Goal: Task Accomplishment & Management: Use online tool/utility

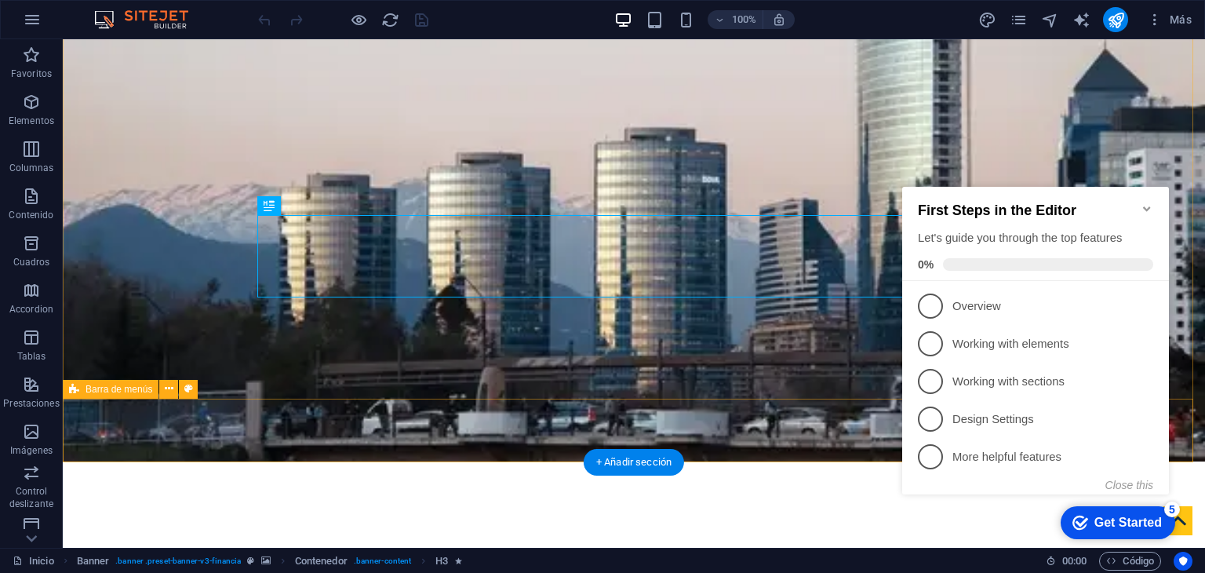
scroll to position [85, 0]
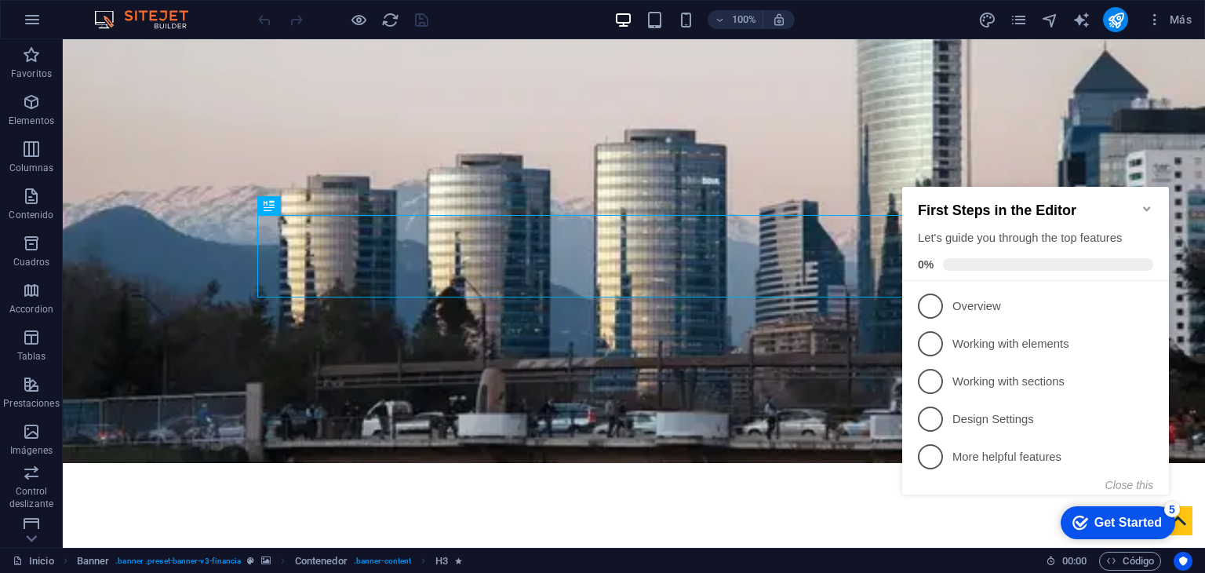
click at [1149, 204] on icon "Minimize checklist" at bounding box center [1147, 208] width 13 height 13
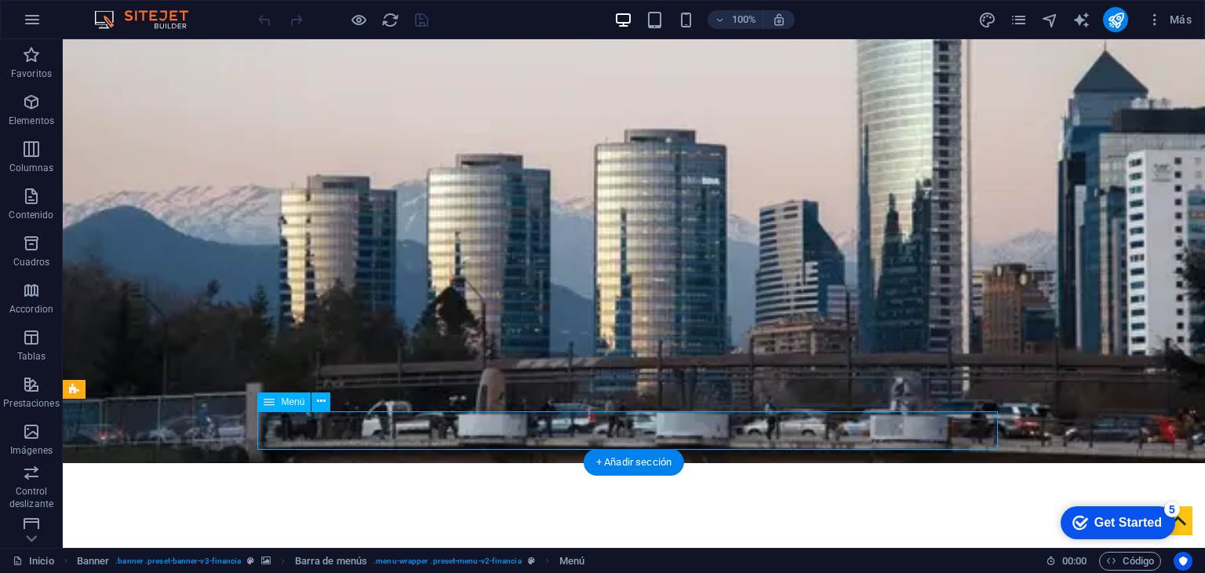
select select
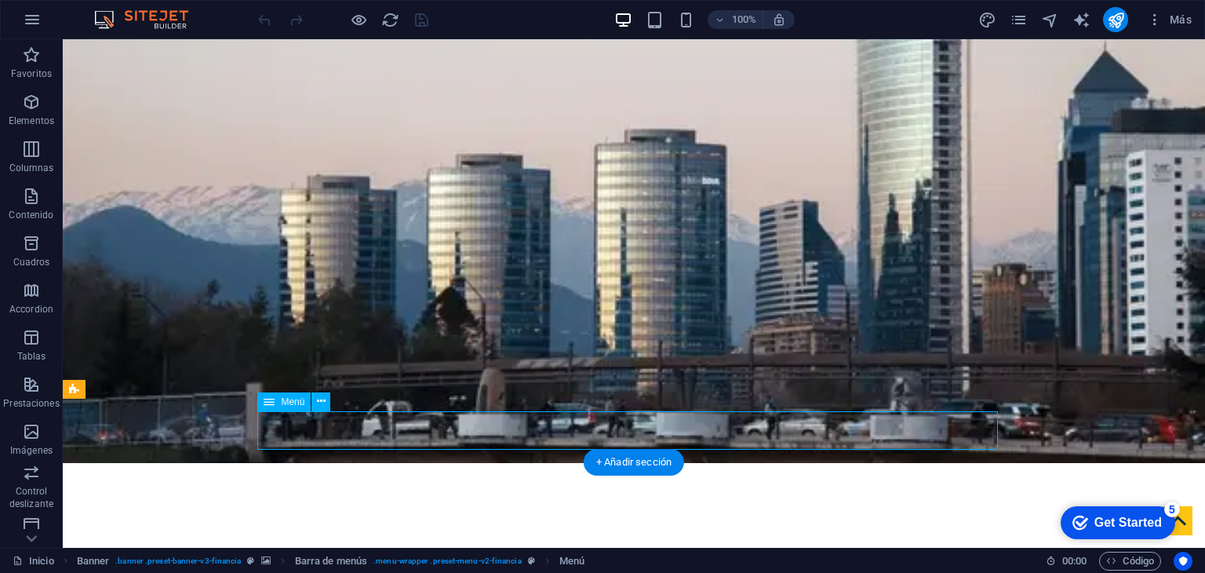
select select
select select "1"
select select
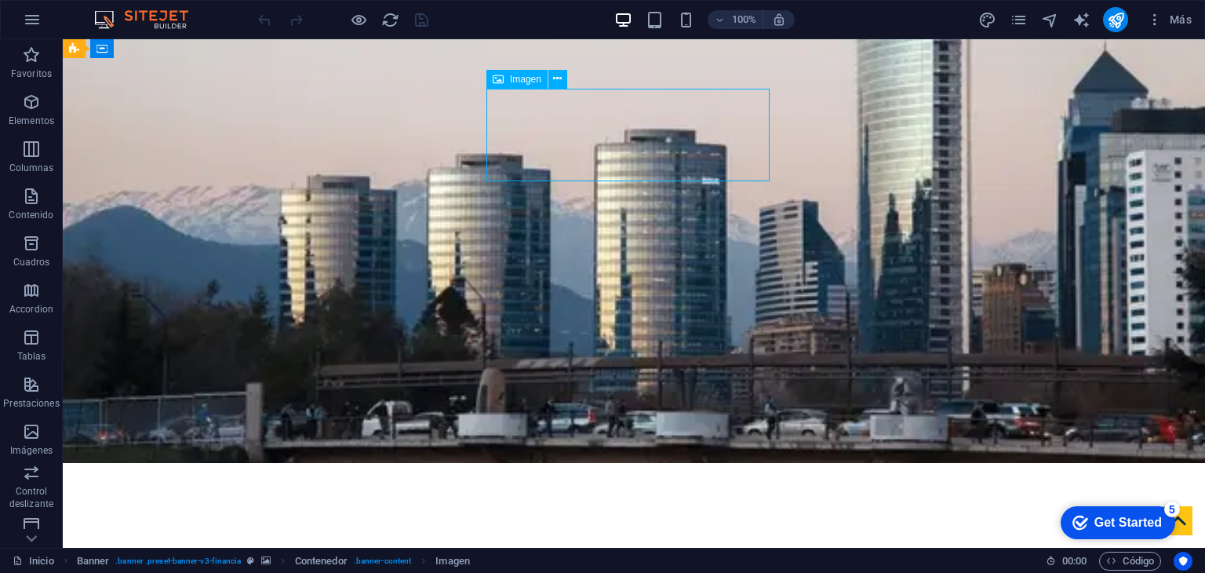
click at [1055, 19] on icon "navigator" at bounding box center [1050, 20] width 18 height 18
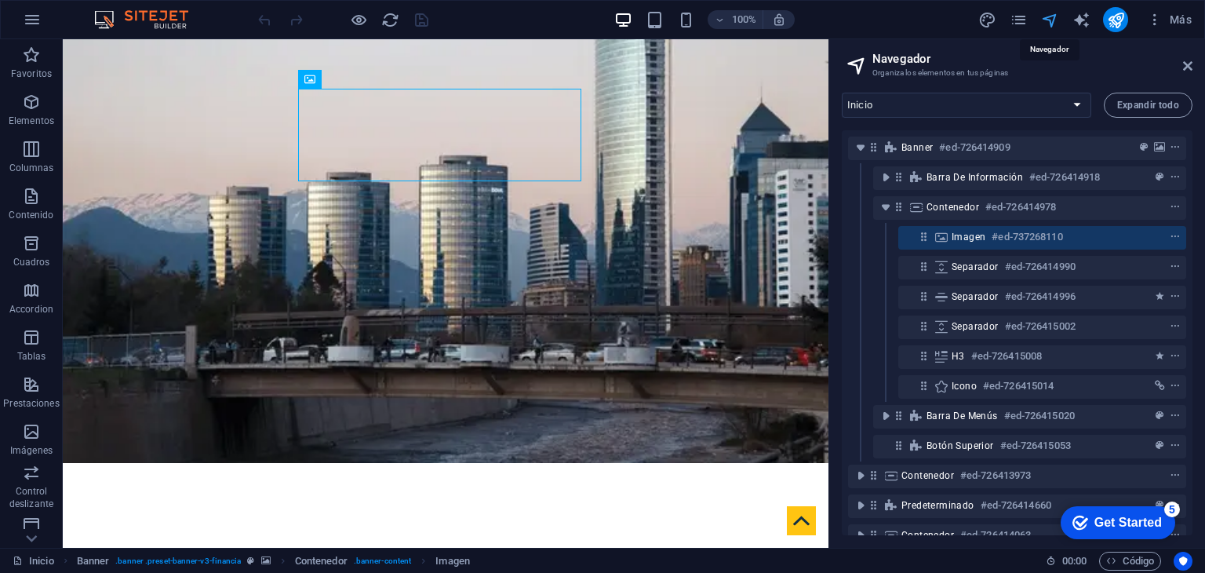
click at [1048, 24] on icon "navigator" at bounding box center [1050, 20] width 18 height 18
click at [1021, 16] on icon "pages" at bounding box center [1019, 20] width 18 height 18
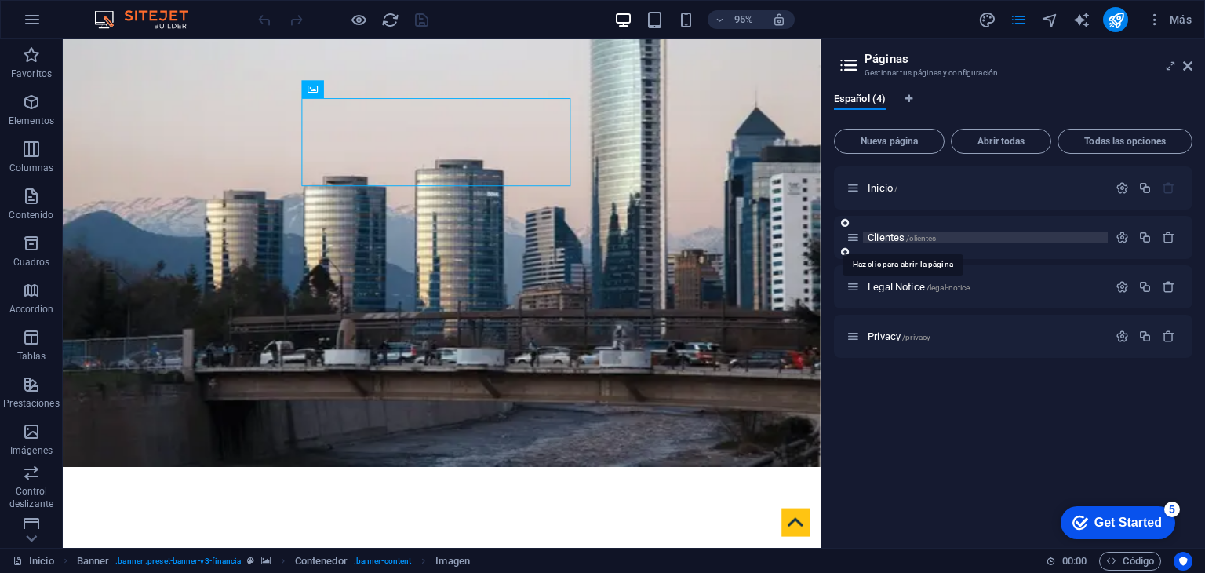
click at [876, 239] on span "Clientes /clientes" at bounding box center [902, 238] width 68 height 12
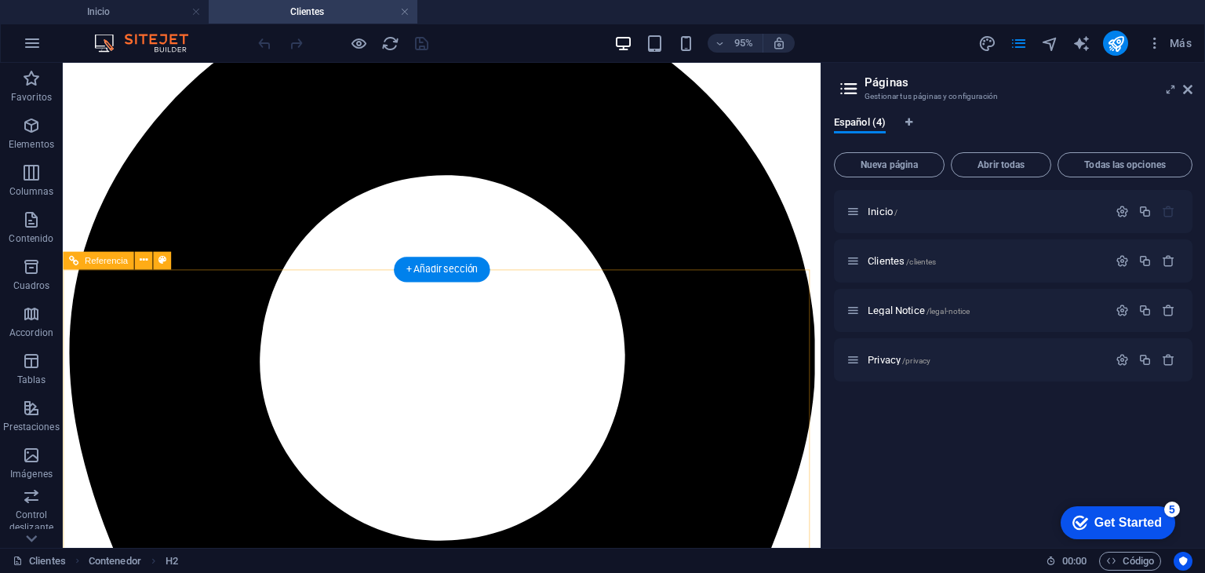
scroll to position [540, 0]
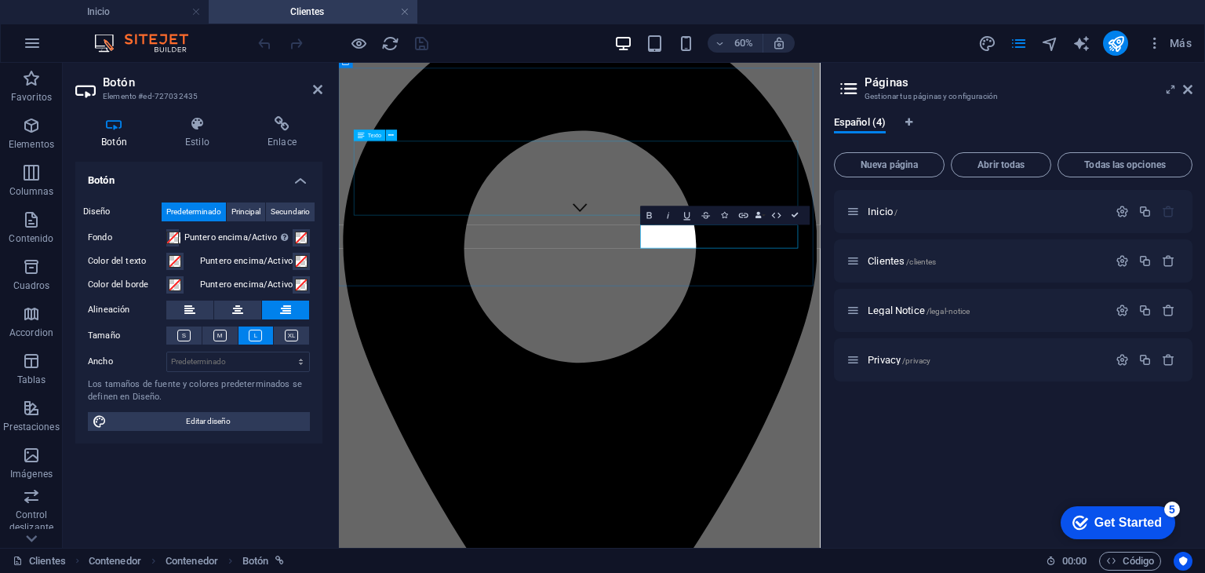
scroll to position [423, 0]
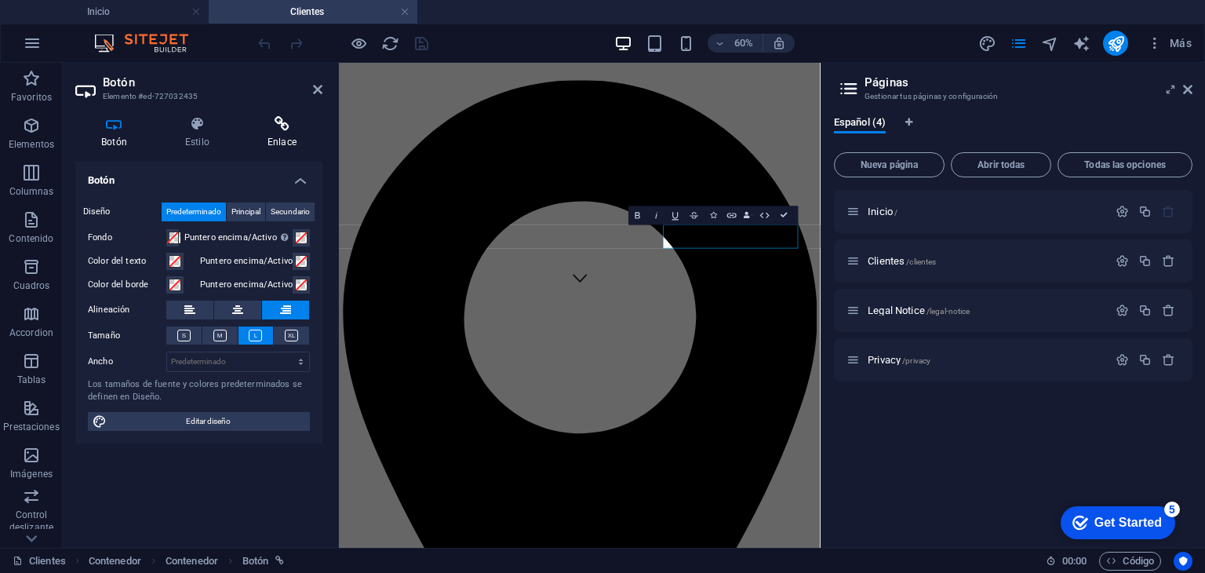
click at [261, 136] on h4 "Enlace" at bounding box center [282, 132] width 81 height 33
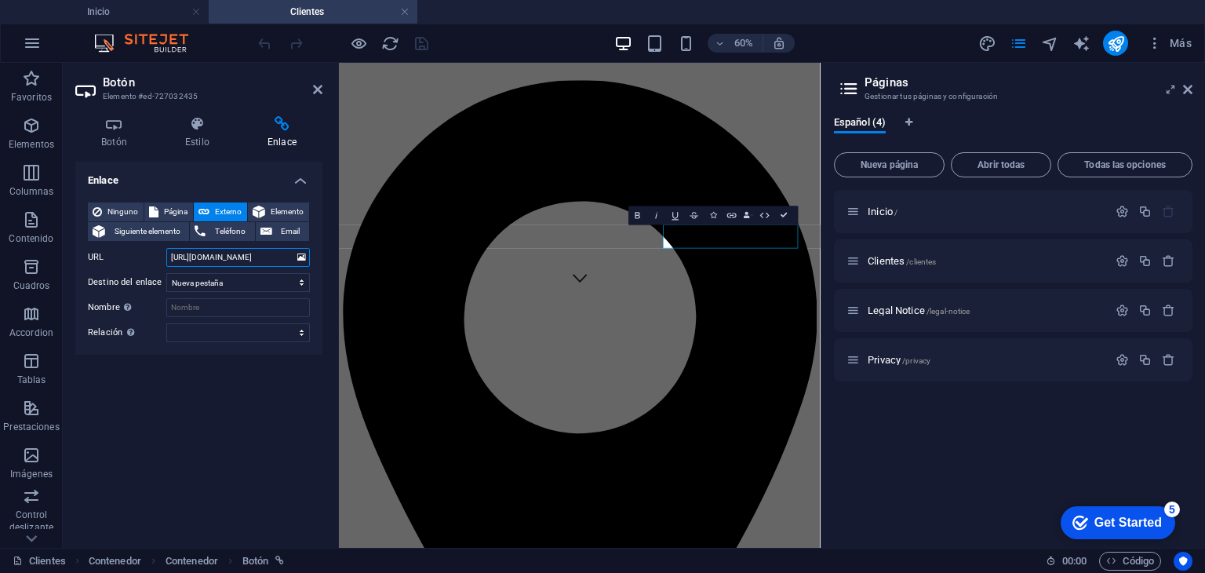
drag, startPoint x: 278, startPoint y: 255, endPoint x: 228, endPoint y: 253, distance: 50.3
click at [228, 253] on input "[URL][DOMAIN_NAME]" at bounding box center [238, 257] width 144 height 19
drag, startPoint x: 283, startPoint y: 253, endPoint x: 148, endPoint y: 251, distance: 135.0
click at [148, 251] on div "URL [URL][DOMAIN_NAME]" at bounding box center [199, 257] width 222 height 19
paste input "www."
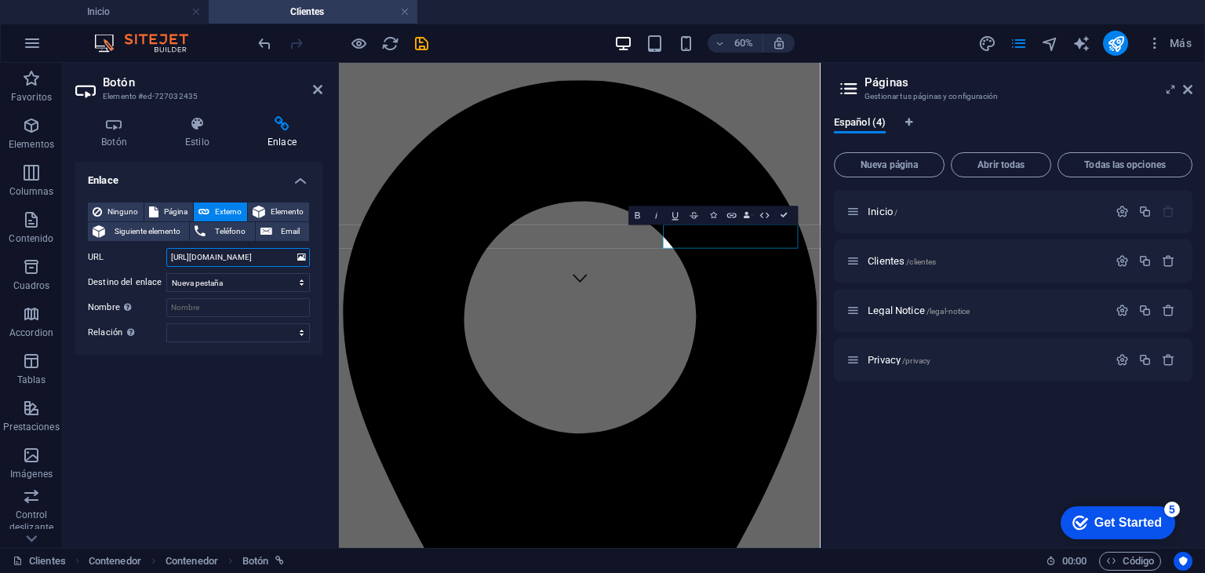
scroll to position [0, 6]
type input "[URL][DOMAIN_NAME]"
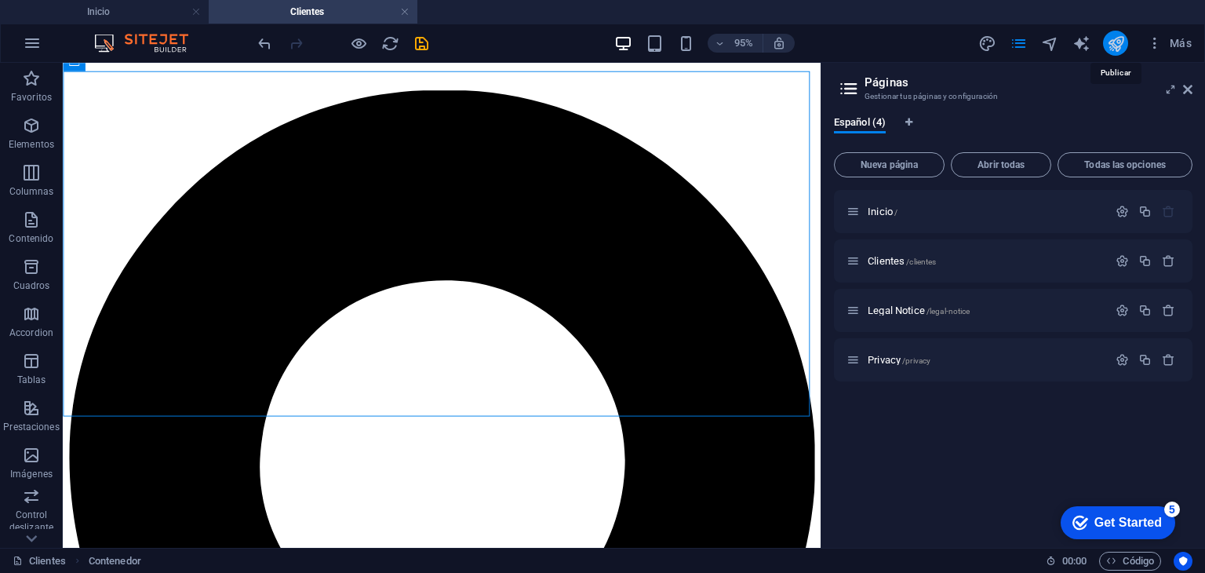
click at [1121, 45] on icon "publish" at bounding box center [1116, 44] width 18 height 18
